Goal: Communication & Community: Answer question/provide support

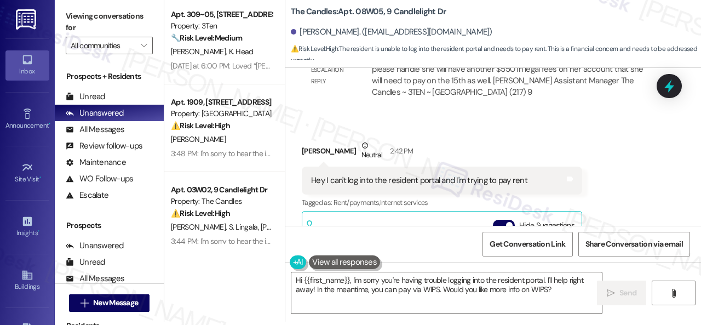
scroll to position [8247, 0]
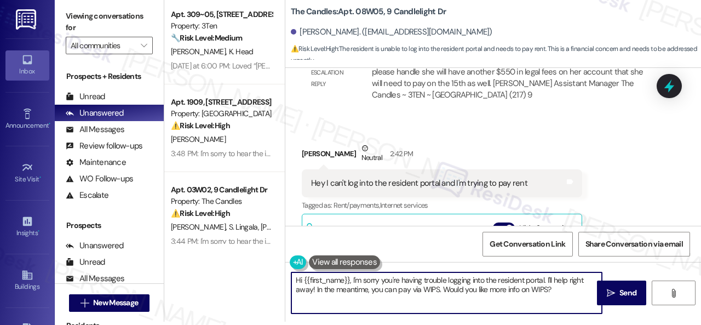
drag, startPoint x: 547, startPoint y: 282, endPoint x: 559, endPoint y: 290, distance: 15.0
click at [559, 290] on textarea "Hi {{first_name}}, I'm sorry you're having trouble logging into the resident po…" at bounding box center [446, 292] width 311 height 41
type textarea "Hi {{first_name}}, I'm sorry you're having trouble logging into the resident po…"
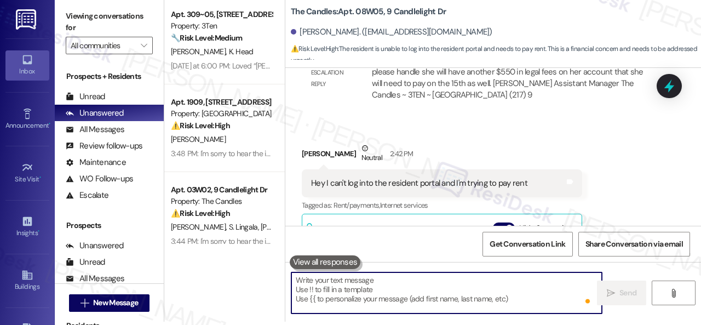
scroll to position [8365, 0]
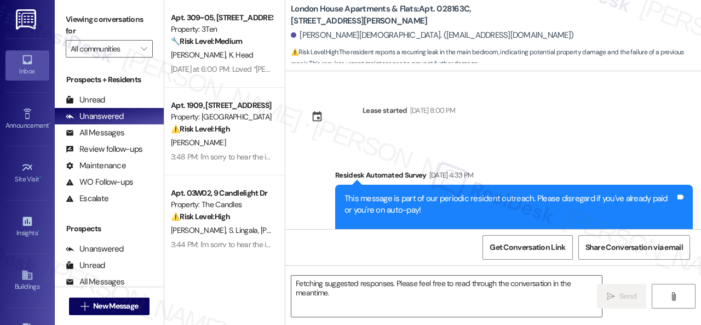
scroll to position [2666, 0]
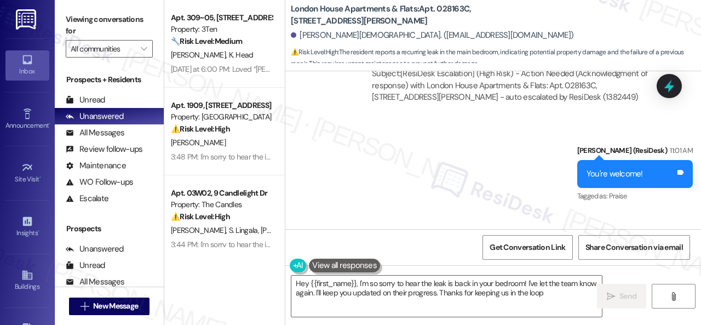
type textarea "Hey {{first_name}}, I'm so sorry to hear the leak is back in your bedroom! I've…"
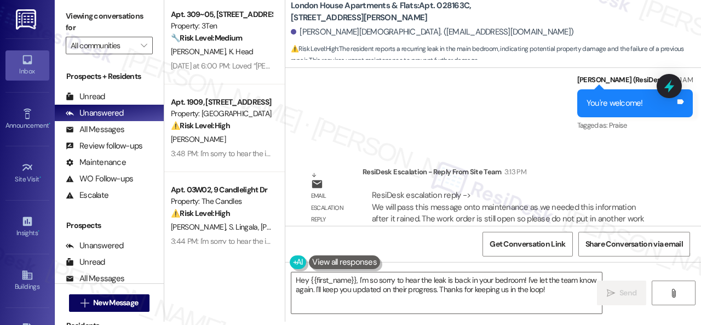
scroll to position [3133, 0]
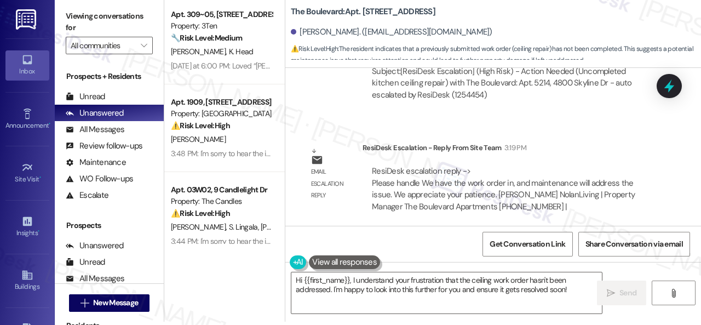
scroll to position [7400, 0]
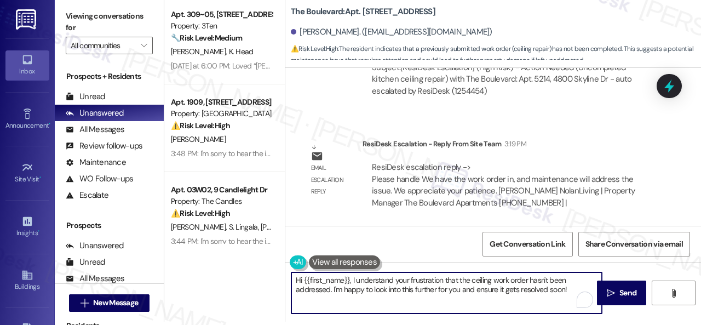
drag, startPoint x: 396, startPoint y: 284, endPoint x: 458, endPoint y: 284, distance: 62.4
click at [458, 284] on textarea "Hi {{first_name}}, I understand your frustration that the ceiling work order ha…" at bounding box center [446, 292] width 311 height 41
drag, startPoint x: 538, startPoint y: 280, endPoint x: 544, endPoint y: 290, distance: 11.3
click at [544, 290] on textarea "Hi {{first_name}}, I understand the ceiling work order hasn't been addressed. I…" at bounding box center [446, 292] width 311 height 41
type textarea "Hi {{first_name}}, I understand the ceiling work order hasn't been addressed. T…"
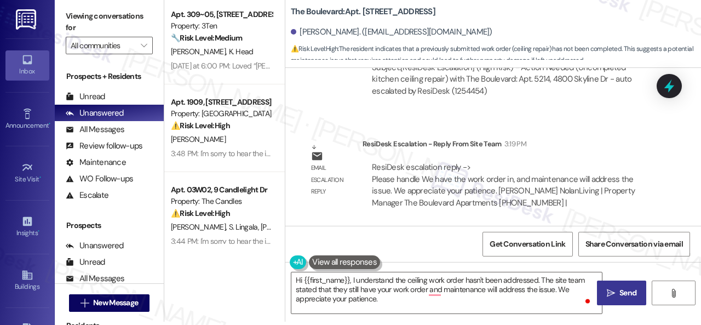
click at [610, 293] on icon "" at bounding box center [611, 293] width 8 height 9
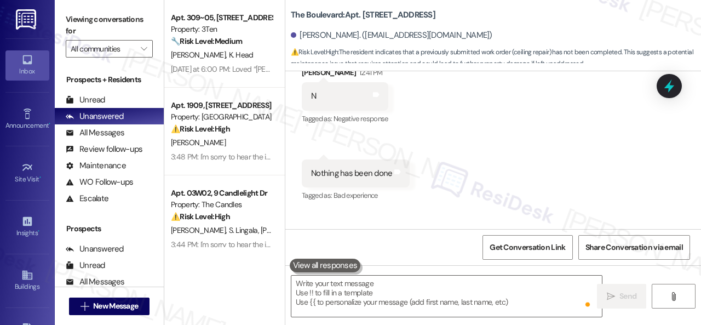
scroll to position [7025, 0]
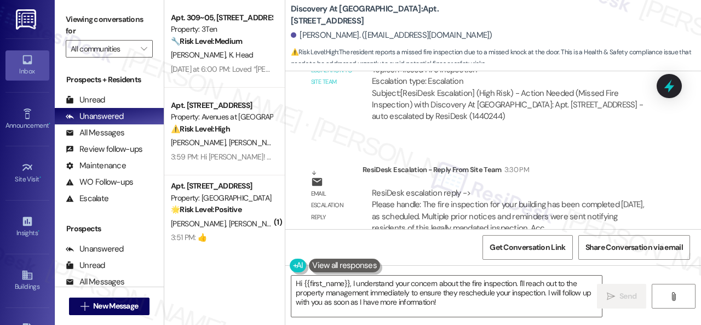
scroll to position [1240, 0]
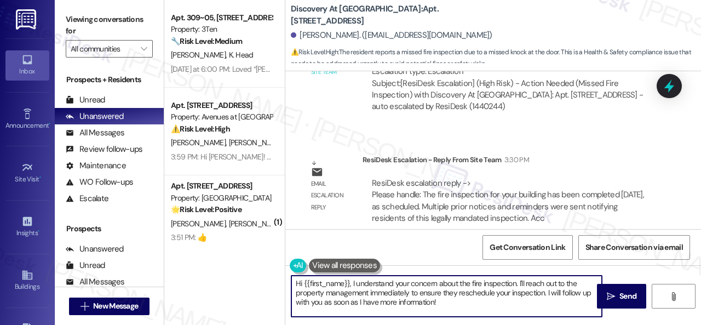
drag, startPoint x: 519, startPoint y: 280, endPoint x: 529, endPoint y: 312, distance: 33.3
click at [529, 310] on textarea "Hi {{first_name}}, I understand your concern about the fire inspection. I'll re…" at bounding box center [446, 296] width 311 height 41
paste textarea "The site team has stated that the fire inspection for your building has been co…"
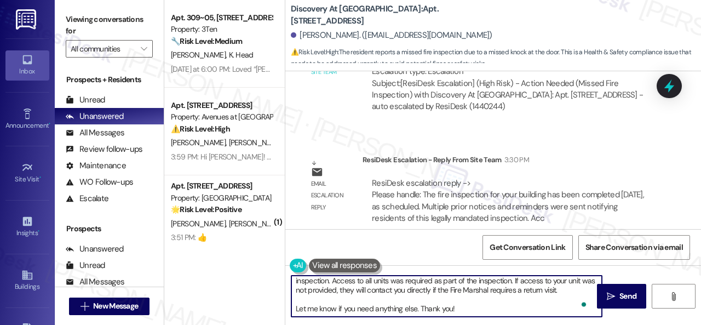
scroll to position [39, 0]
type textarea "Hi {{first_name}}, I understand your concern about the fire inspection. The sit…"
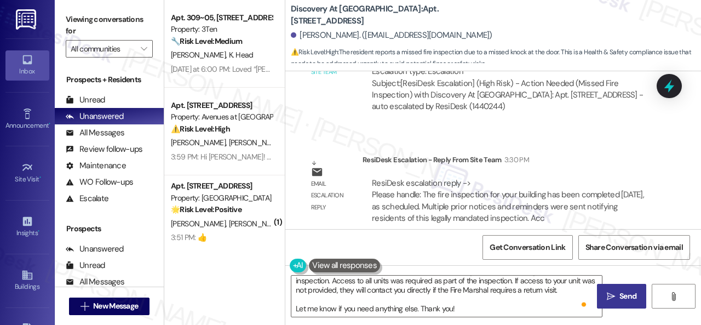
click at [620, 296] on span "Send" at bounding box center [628, 296] width 17 height 12
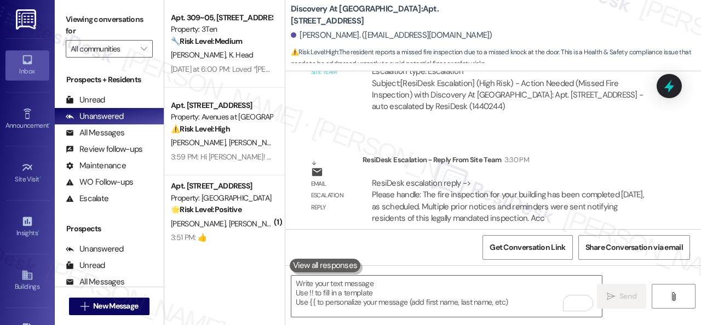
scroll to position [3, 0]
